Goal: Task Accomplishment & Management: Use online tool/utility

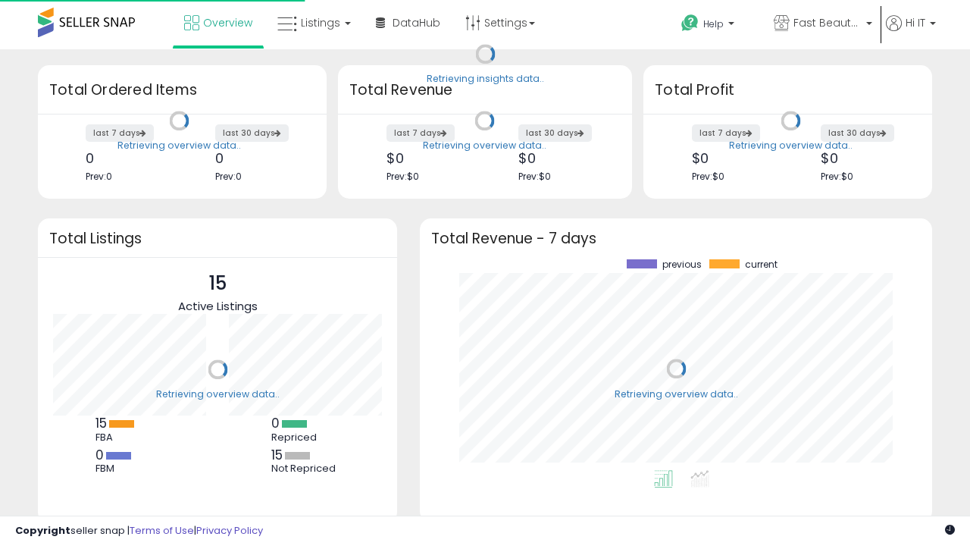
scroll to position [211, 482]
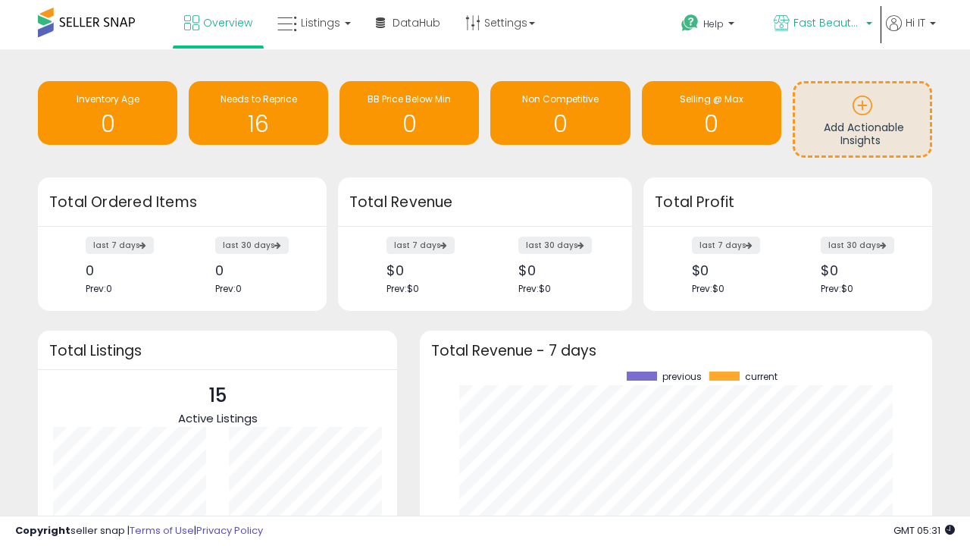
click at [821, 24] on span "Fast Beauty ([GEOGRAPHIC_DATA])" at bounding box center [827, 22] width 68 height 15
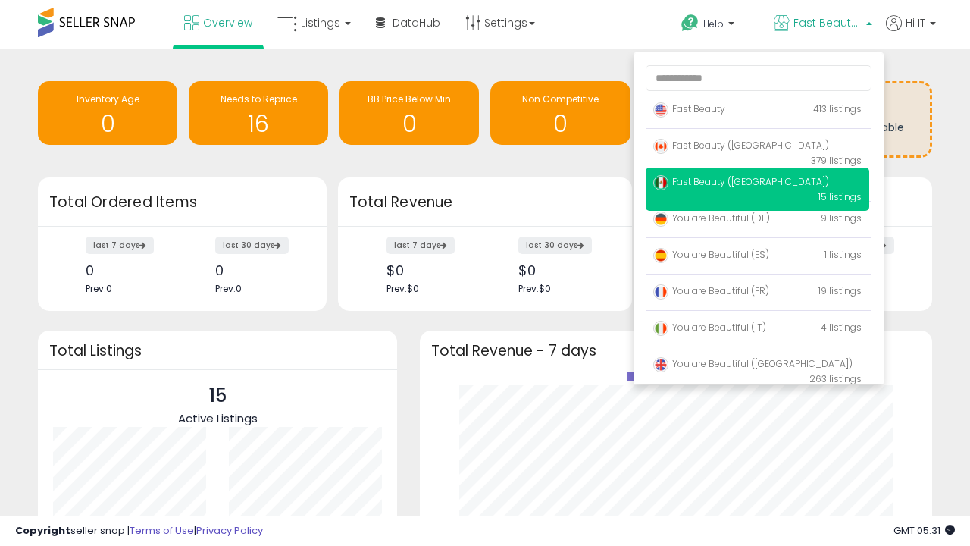
click at [757, 148] on span "Fast Beauty ([GEOGRAPHIC_DATA])" at bounding box center [741, 145] width 176 height 13
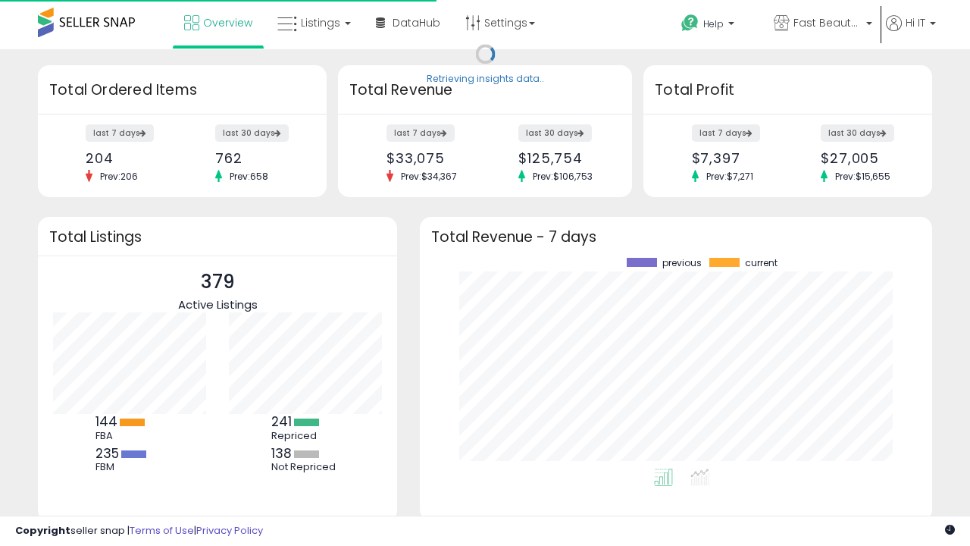
scroll to position [211, 482]
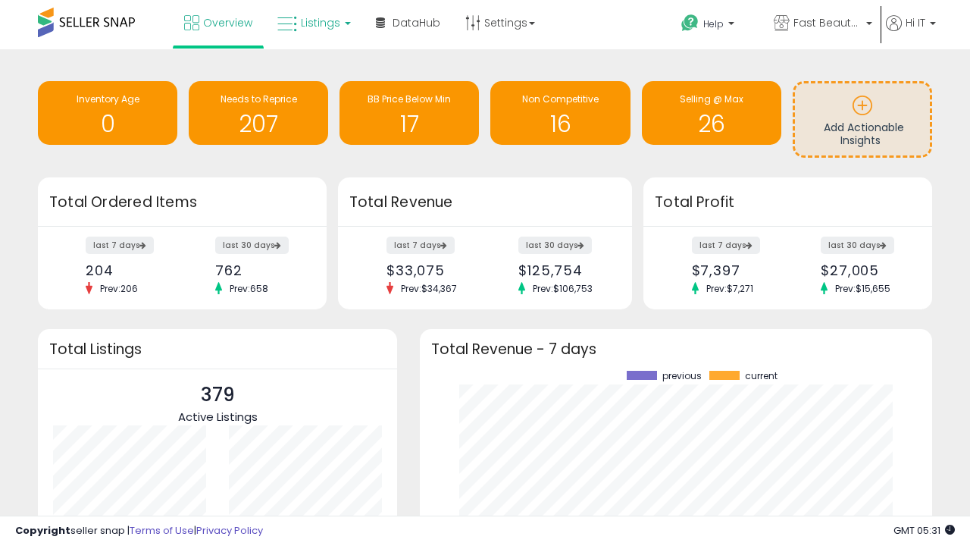
click at [312, 23] on span "Listings" at bounding box center [320, 22] width 39 height 15
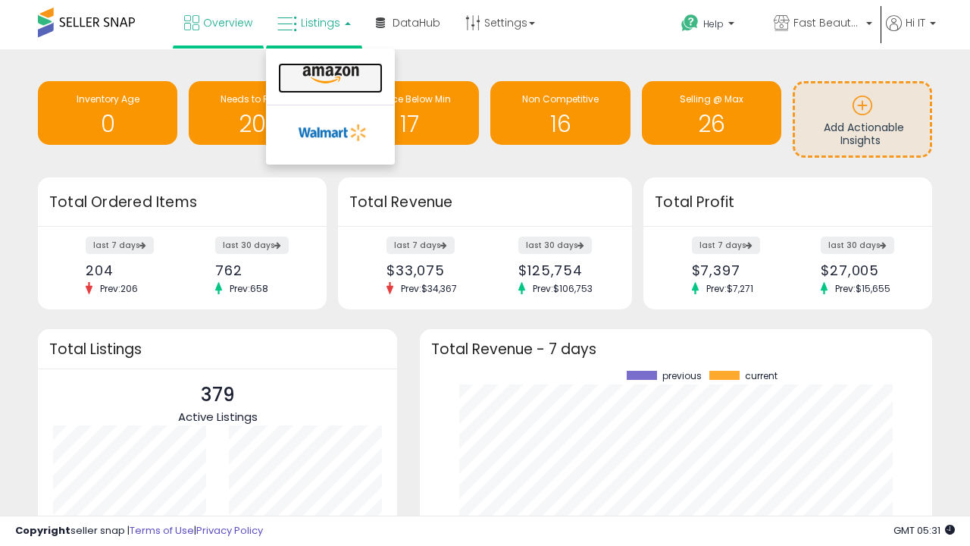
click at [329, 75] on icon at bounding box center [331, 75] width 66 height 20
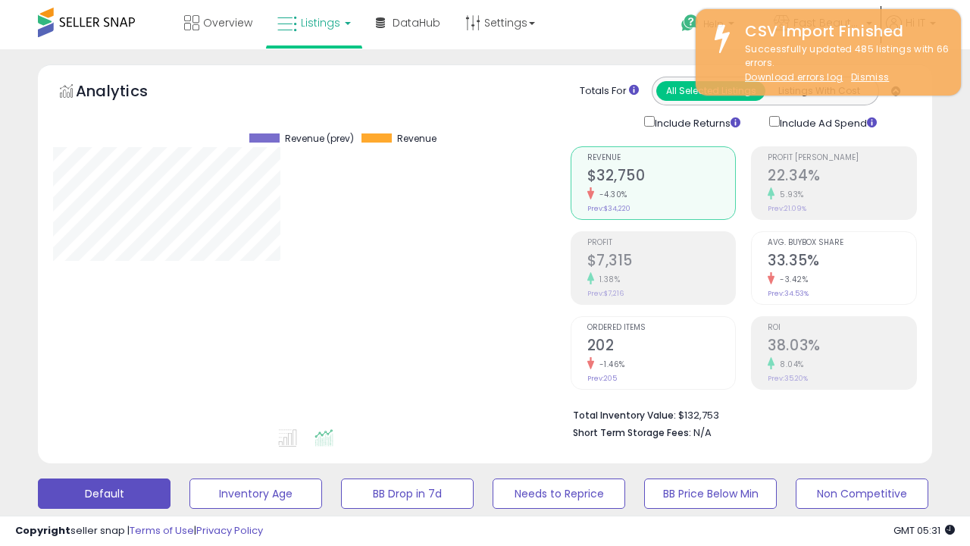
scroll to position [311, 517]
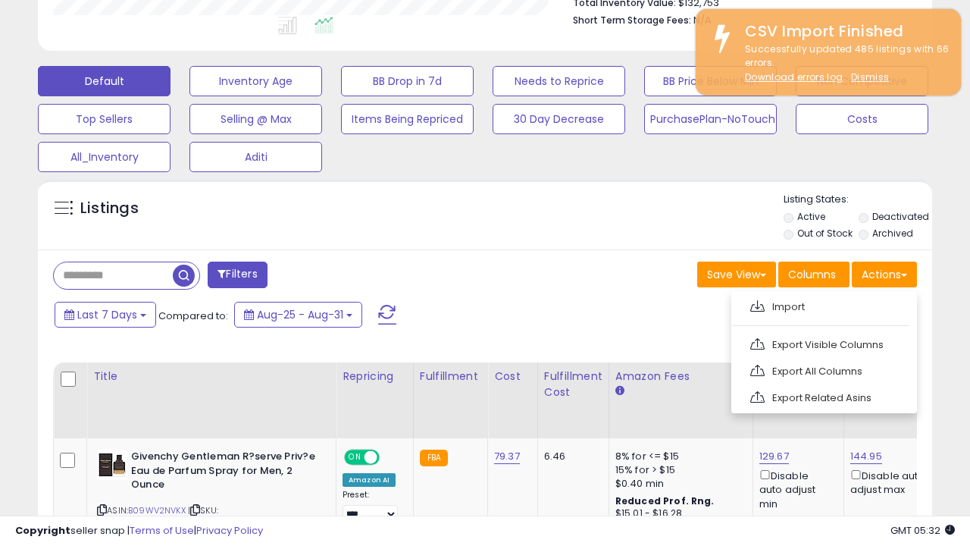
click at [757, 304] on span at bounding box center [757, 305] width 14 height 11
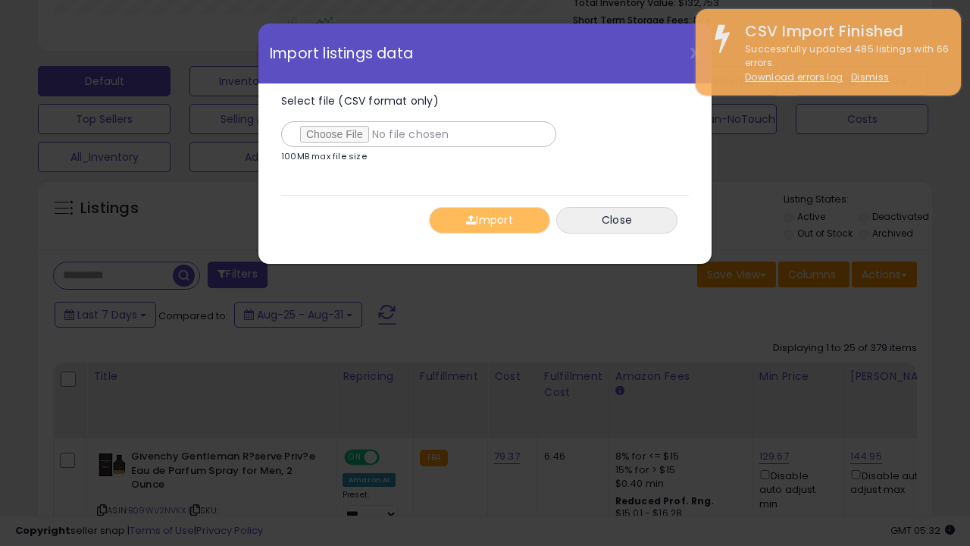
type input "**********"
click at [489, 220] on button "Import" at bounding box center [489, 220] width 121 height 27
